Goal: Browse casually

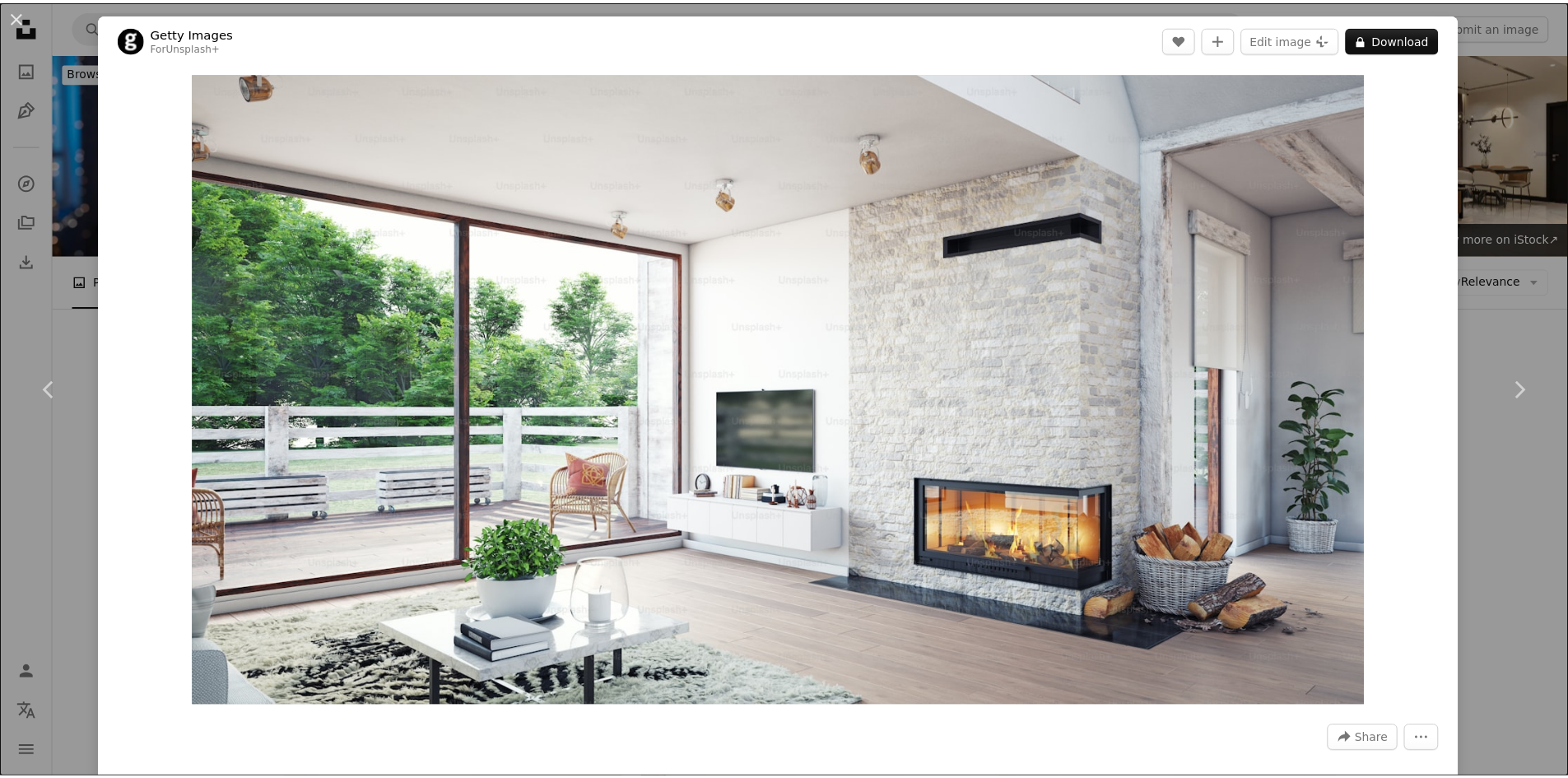
scroll to position [8755, 0]
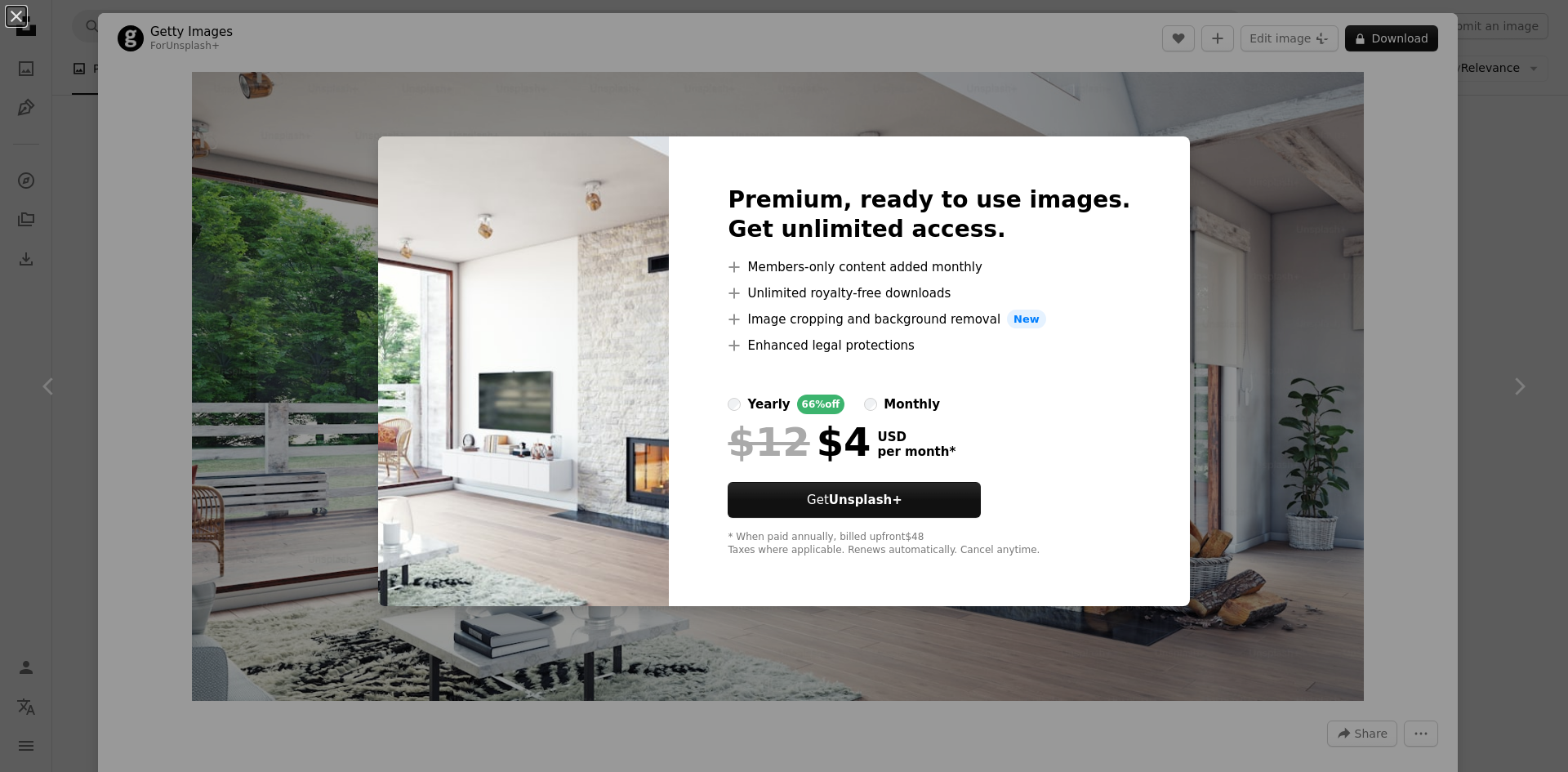
click at [1237, 225] on div "An X shape Premium, ready to use images. Get unlimited access. A plus sign Memb…" at bounding box center [784, 386] width 1568 height 772
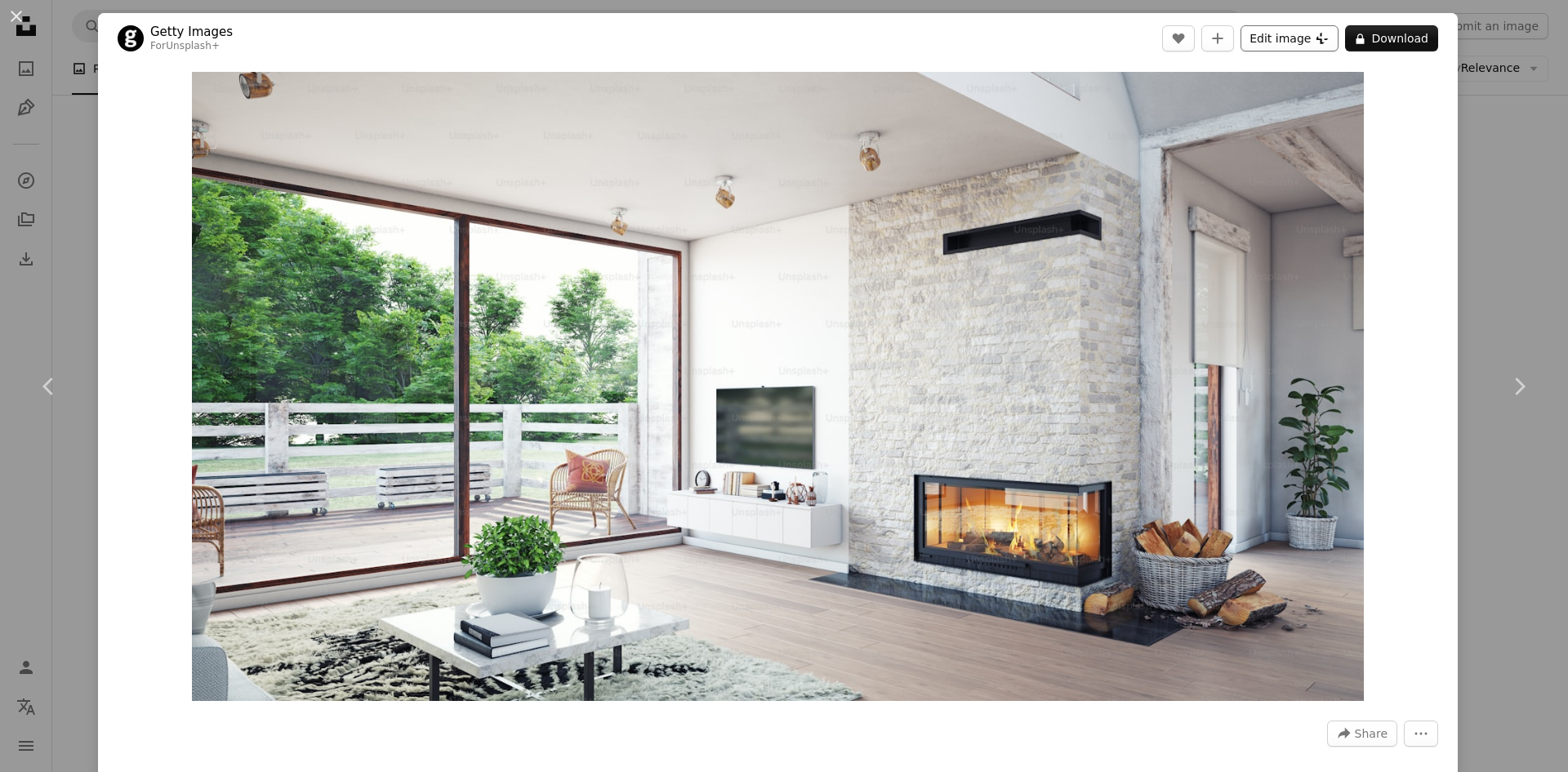
click at [1305, 37] on button "Edit image Plus sign for Unsplash+" at bounding box center [1289, 38] width 98 height 26
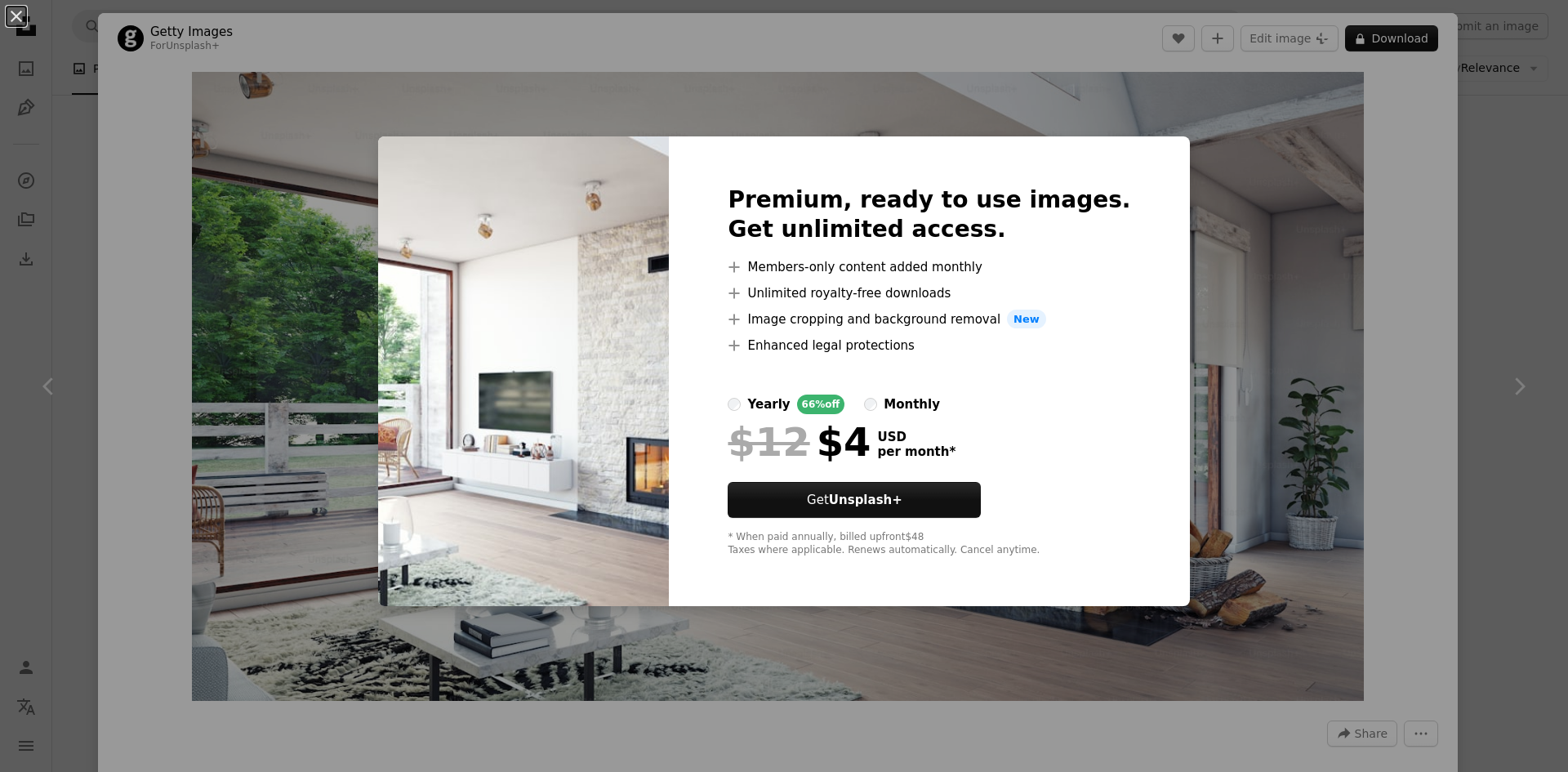
click at [1196, 367] on div "An X shape Premium, ready to use images. Get unlimited access. A plus sign Memb…" at bounding box center [784, 386] width 1568 height 772
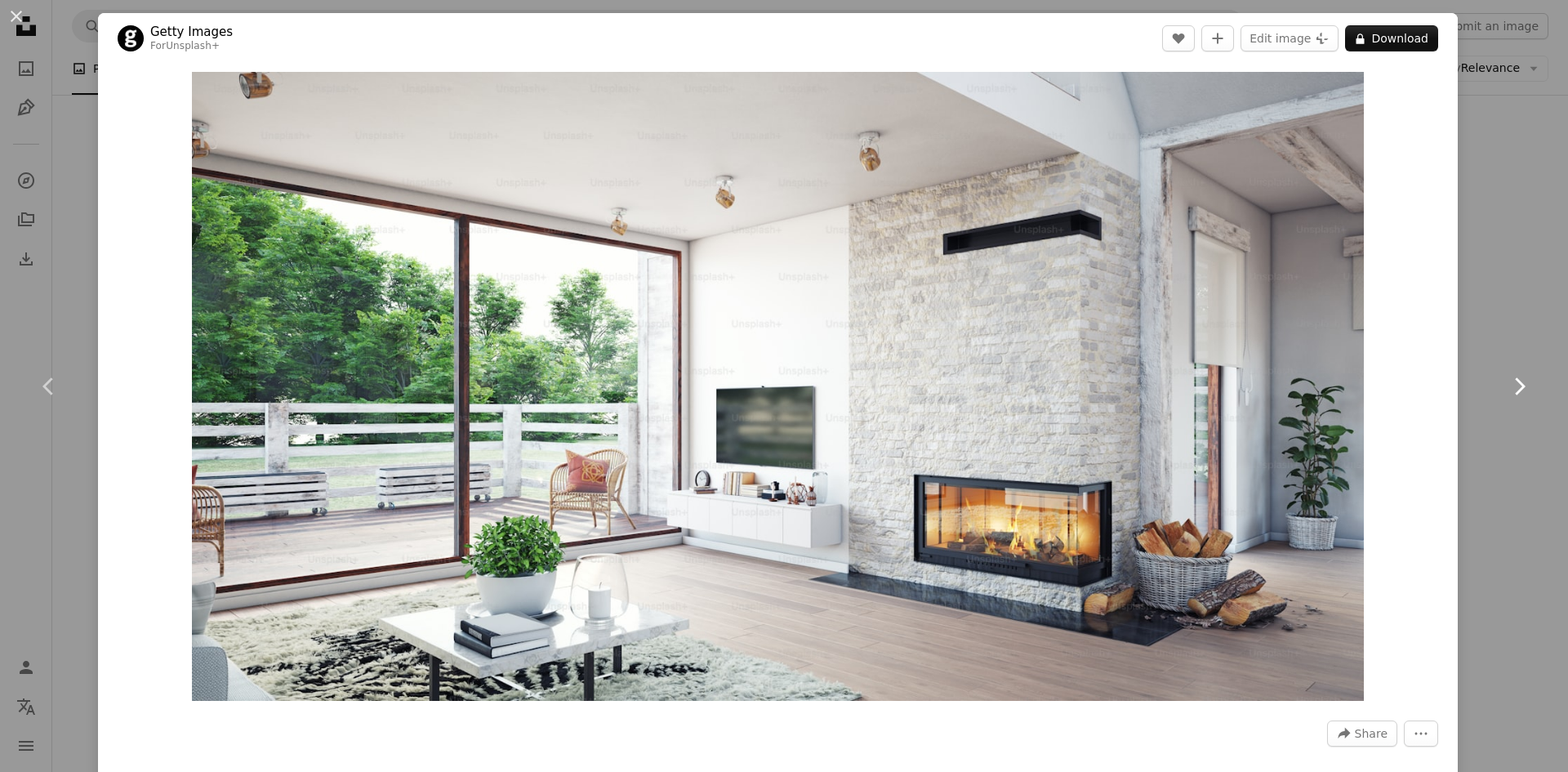
drag, startPoint x: 842, startPoint y: 324, endPoint x: 1516, endPoint y: 316, distance: 674.0
click at [1516, 316] on link "Chevron right" at bounding box center [1519, 386] width 98 height 157
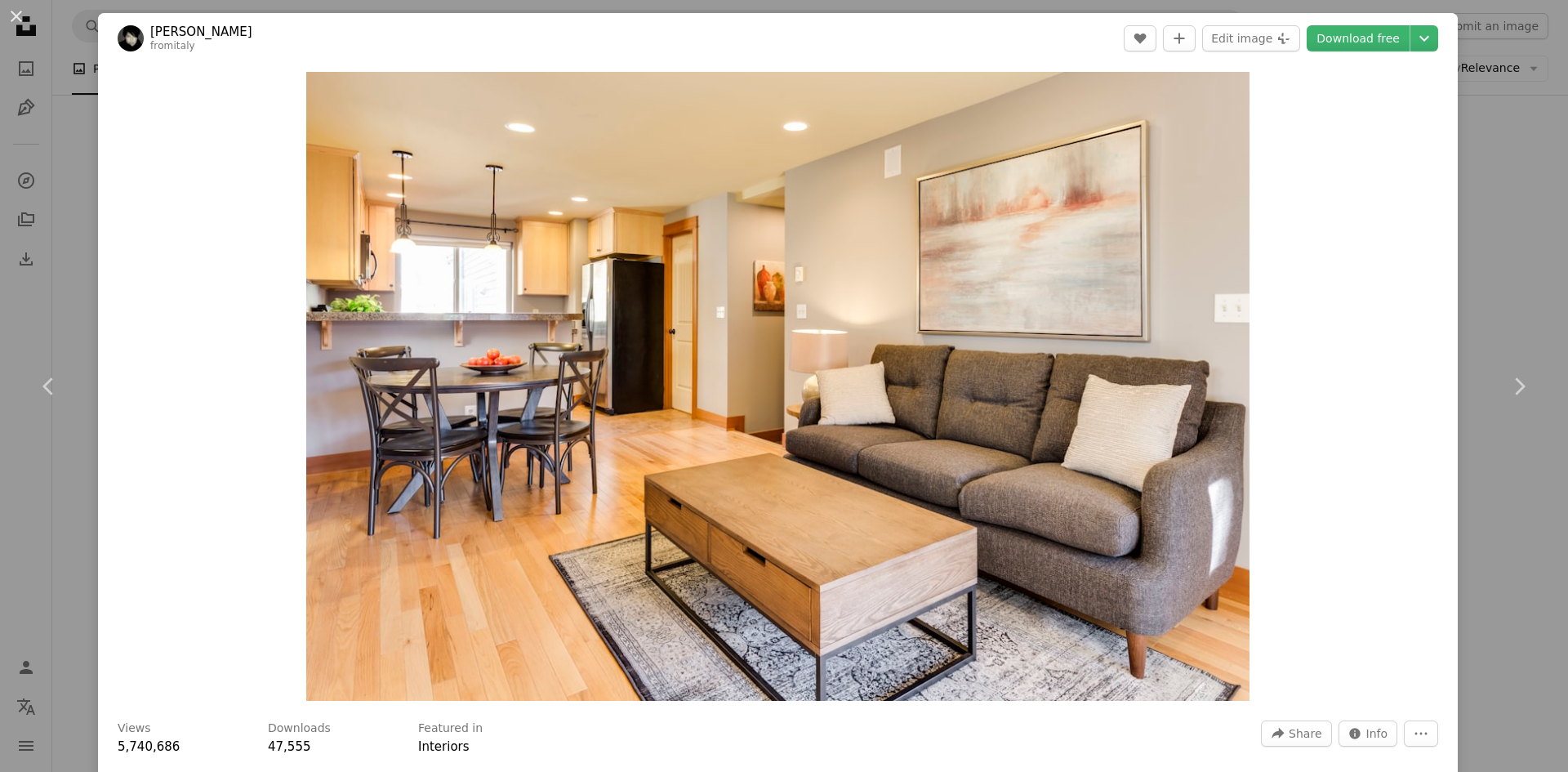
drag, startPoint x: 862, startPoint y: 351, endPoint x: 1471, endPoint y: 166, distance: 636.5
click at [1471, 166] on div "An X shape Chevron left Chevron right [PERSON_NAME] fromitaly A heart A plus si…" at bounding box center [784, 386] width 1568 height 772
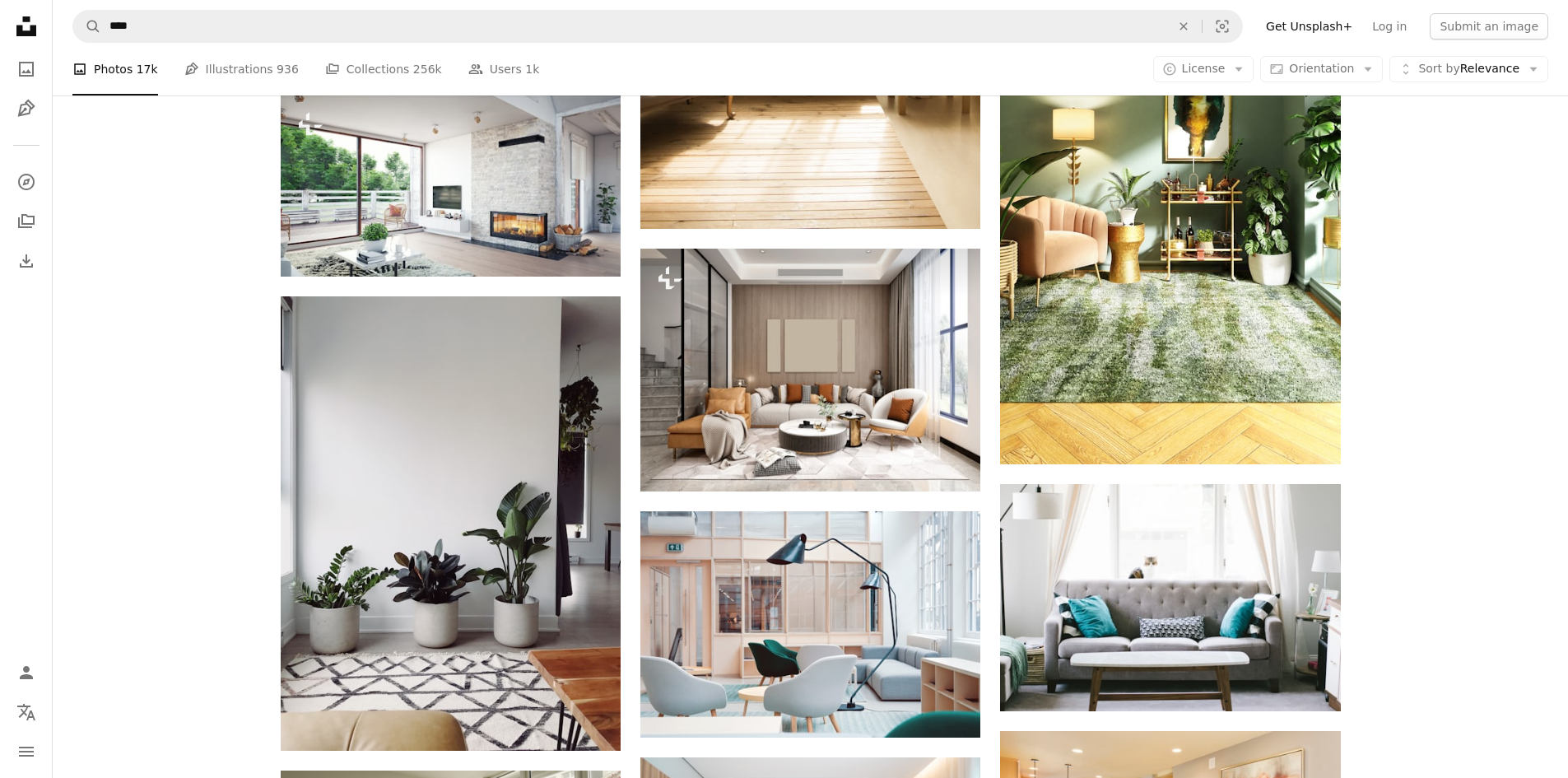
scroll to position [9661, 0]
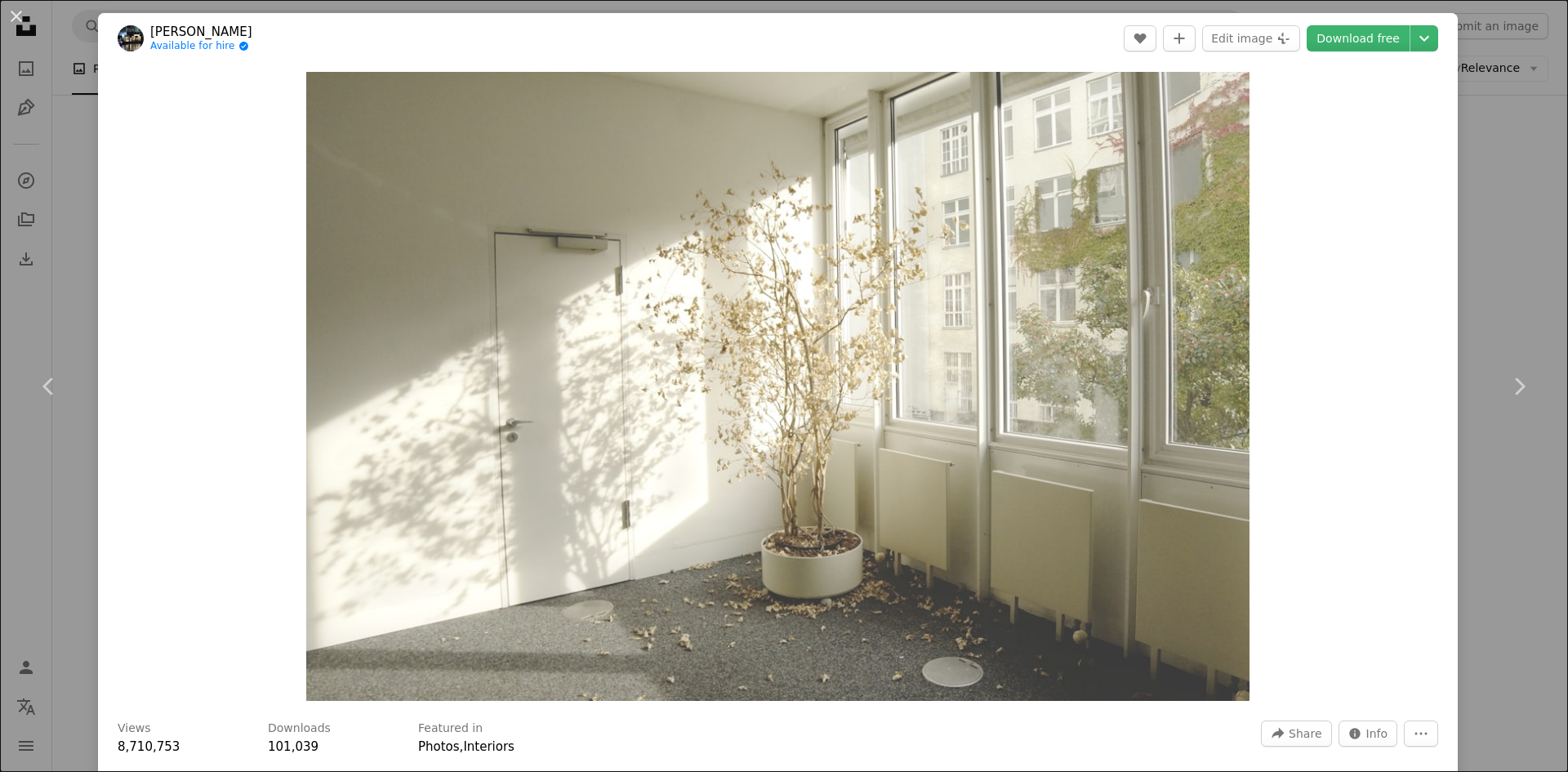
click at [1478, 300] on div "An X shape Chevron left Chevron right [PERSON_NAME] Available for hire A checkm…" at bounding box center [784, 386] width 1568 height 772
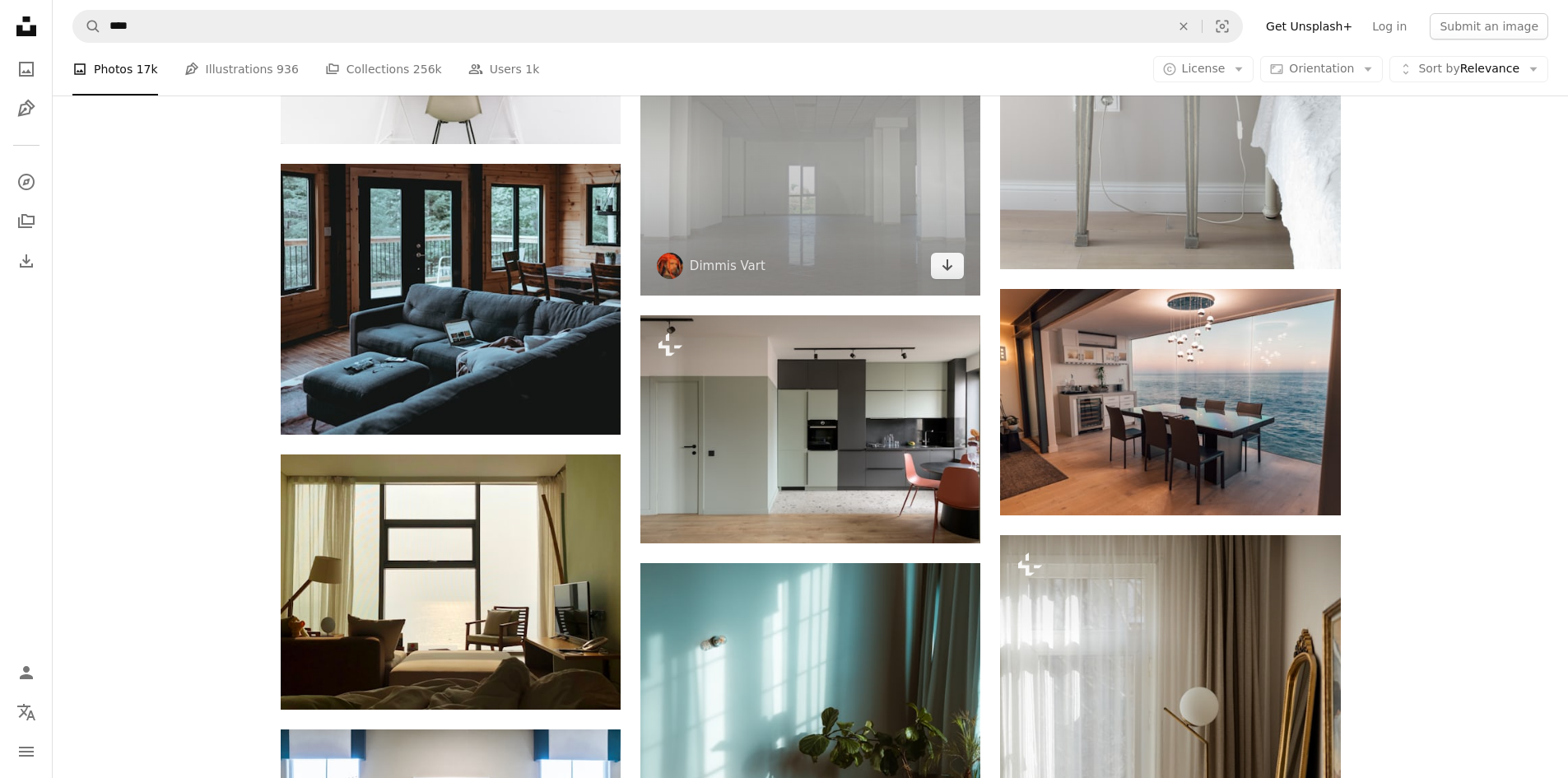
scroll to position [13034, 0]
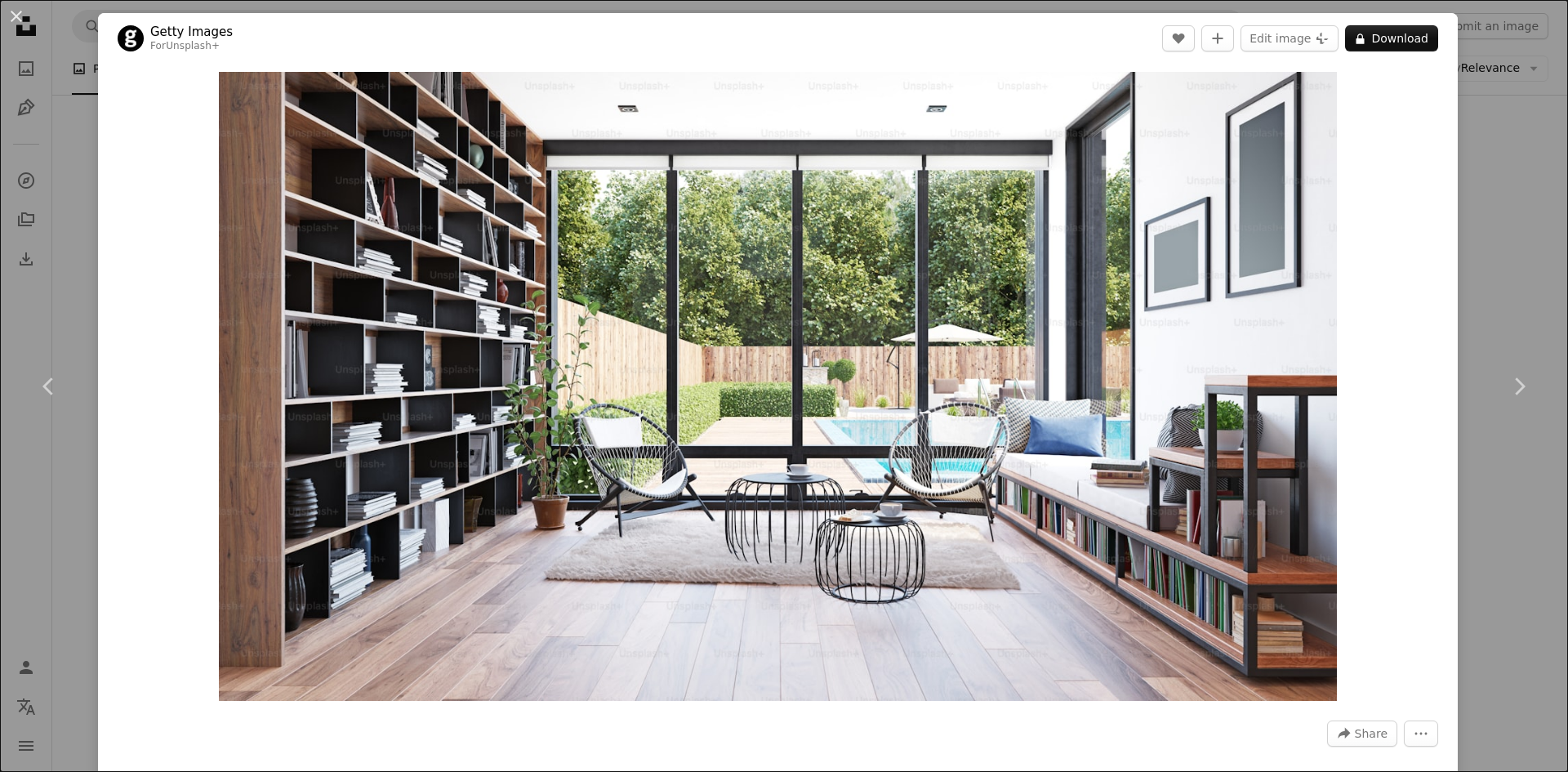
click at [1475, 287] on div "An X shape Chevron left Chevron right Getty Images For Unsplash+ A heart A plus…" at bounding box center [784, 386] width 1568 height 772
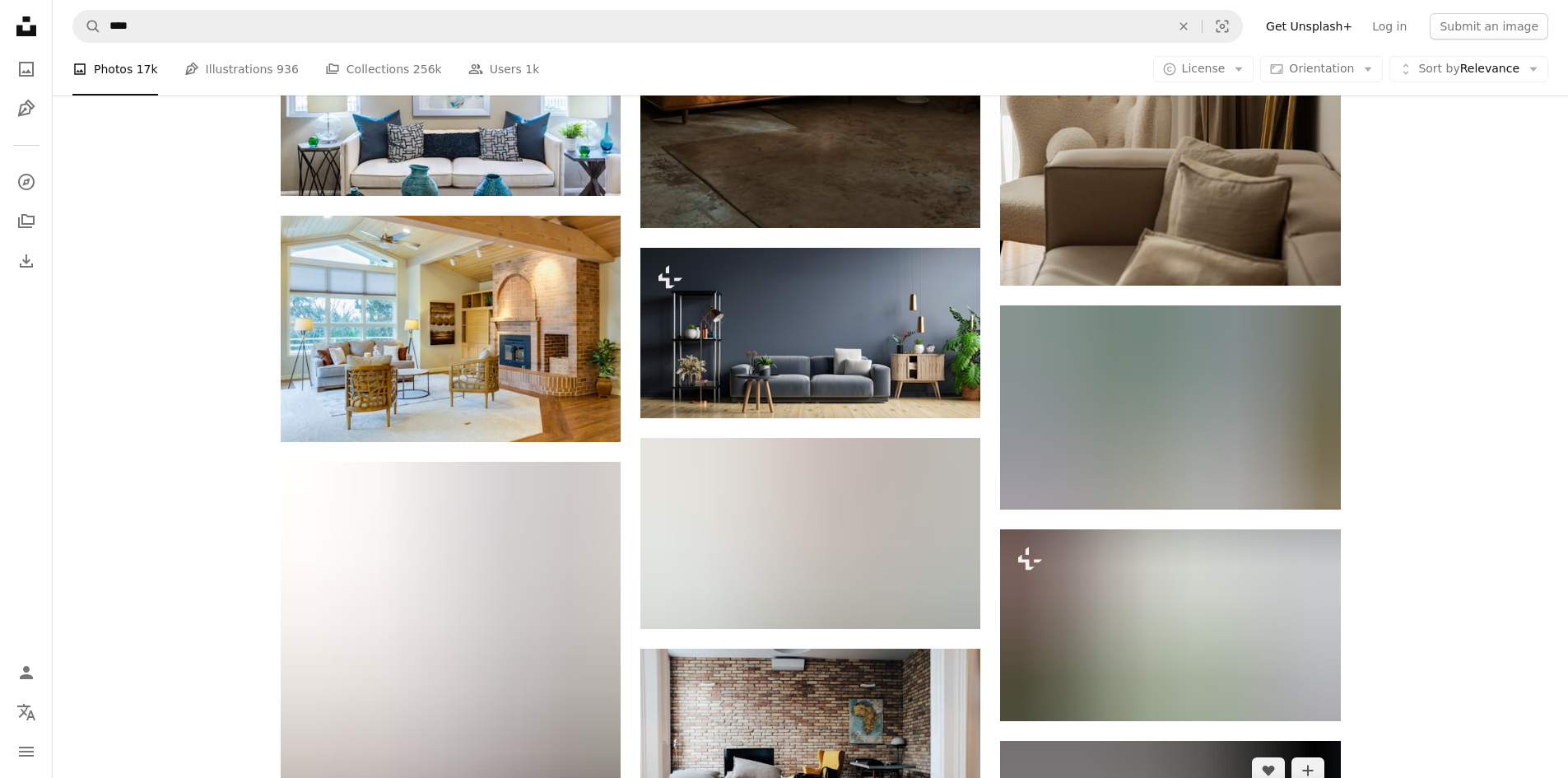
scroll to position [14022, 0]
